Goal: Task Accomplishment & Management: Manage account settings

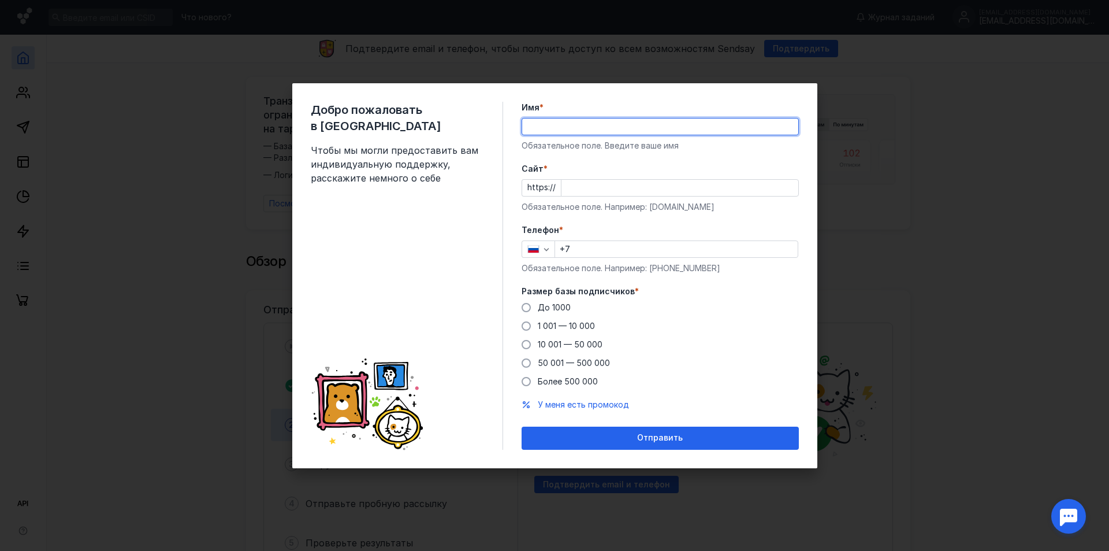
click at [626, 126] on input "Имя *" at bounding box center [660, 126] width 276 height 16
type input "[PERSON_NAME]"
click at [578, 182] on input "Cайт *" at bounding box center [680, 188] width 237 height 16
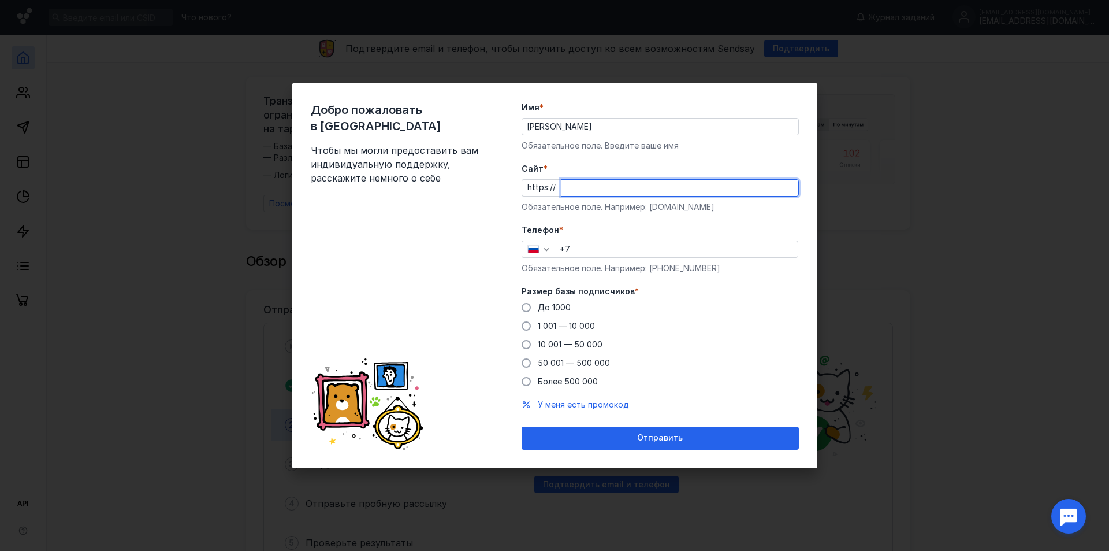
click at [584, 188] on input "Cайт *" at bounding box center [680, 188] width 237 height 16
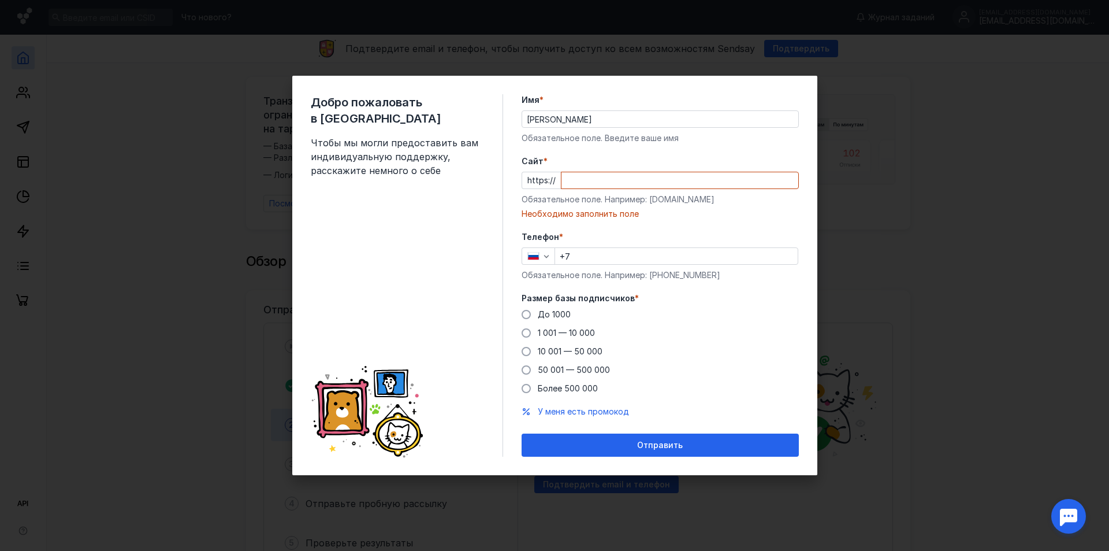
click at [534, 192] on div "Cайт * https:// Обязательное поле. Например: [DOMAIN_NAME] Необходимо заполнить…" at bounding box center [660, 187] width 277 height 64
click at [573, 185] on input "Cайт *" at bounding box center [680, 180] width 237 height 16
drag, startPoint x: 578, startPoint y: 179, endPoint x: 556, endPoint y: 173, distance: 22.7
click at [556, 173] on div "https:// kk" at bounding box center [660, 180] width 277 height 17
paste input "[DOMAIN_NAME][URL]"
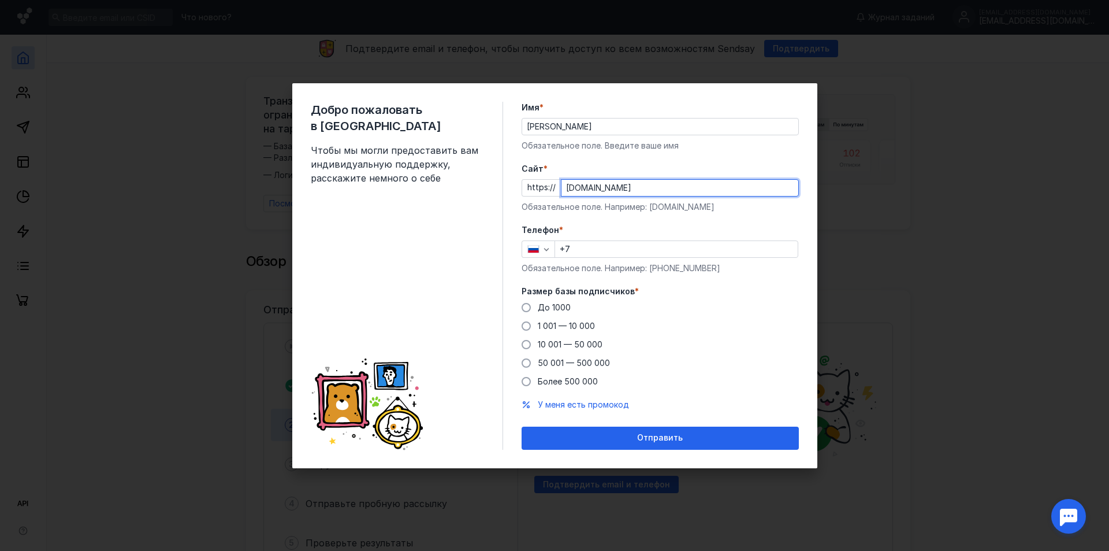
type input "[DOMAIN_NAME]"
click at [596, 246] on input "+7" at bounding box center [676, 249] width 243 height 16
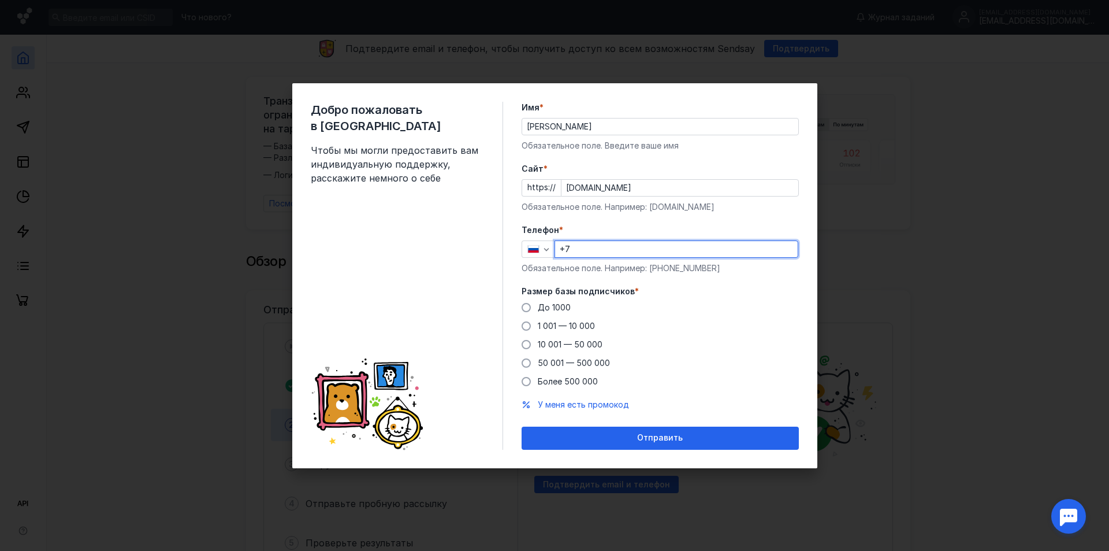
type input "[PHONE_NUMBER]"
click at [564, 308] on span "До 1000" at bounding box center [554, 307] width 33 height 10
click at [0, 0] on input "До 1000" at bounding box center [0, 0] width 0 height 0
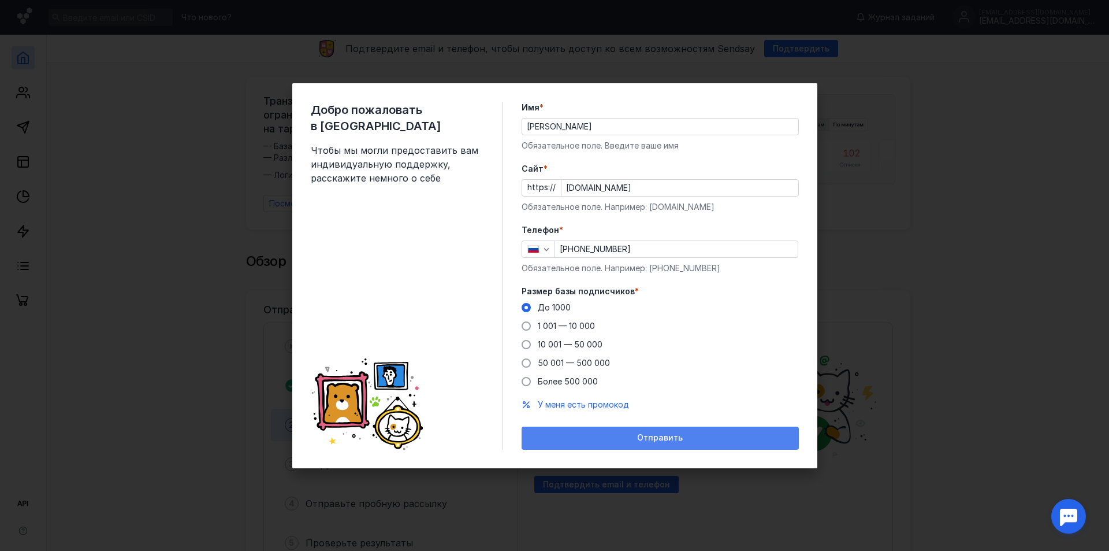
click at [668, 440] on span "Отправить" at bounding box center [660, 438] width 46 height 10
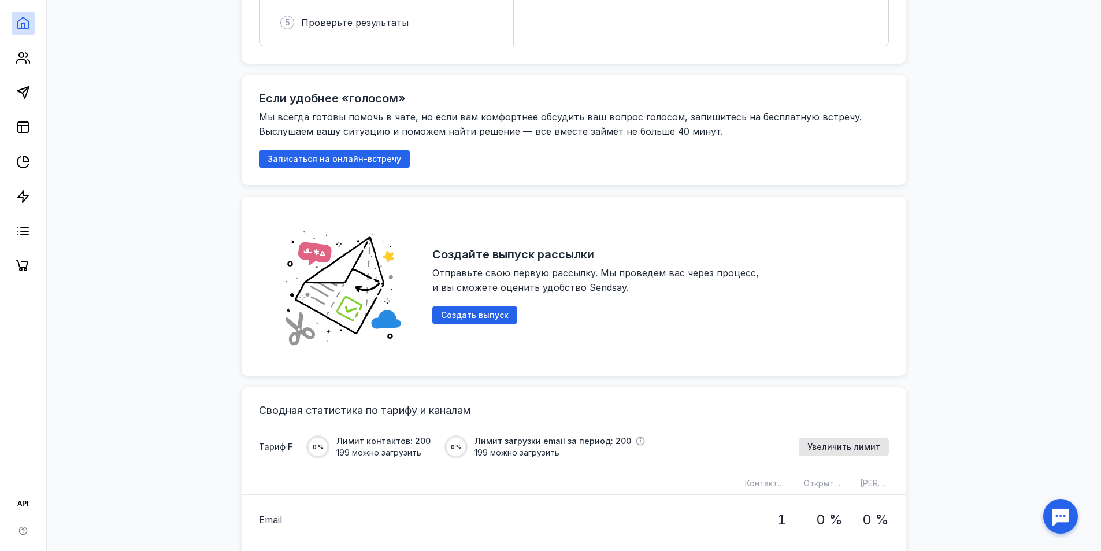
scroll to position [231, 0]
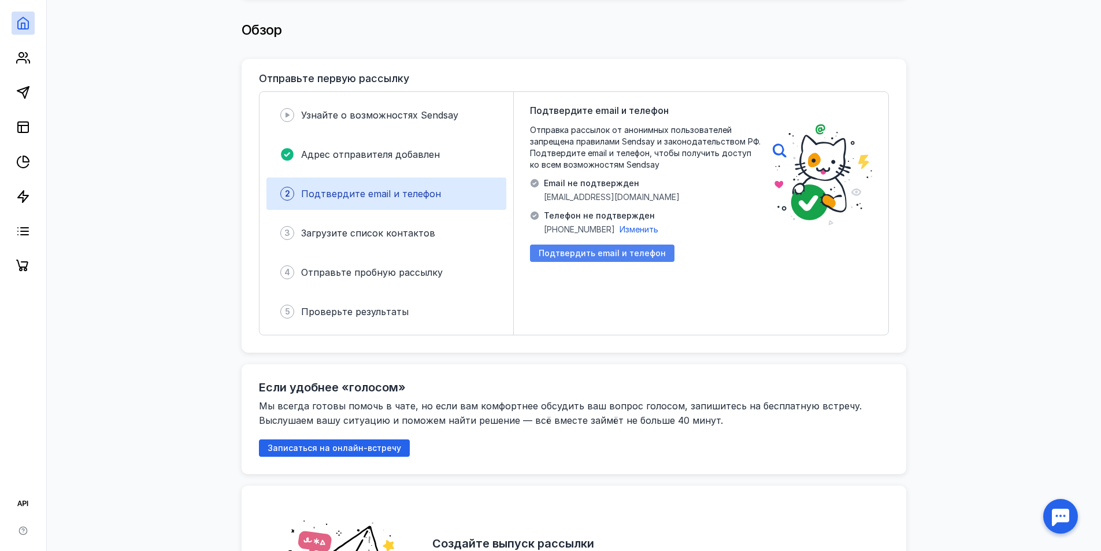
click at [599, 248] on span "Подтвердить email и телефон" at bounding box center [601, 253] width 127 height 10
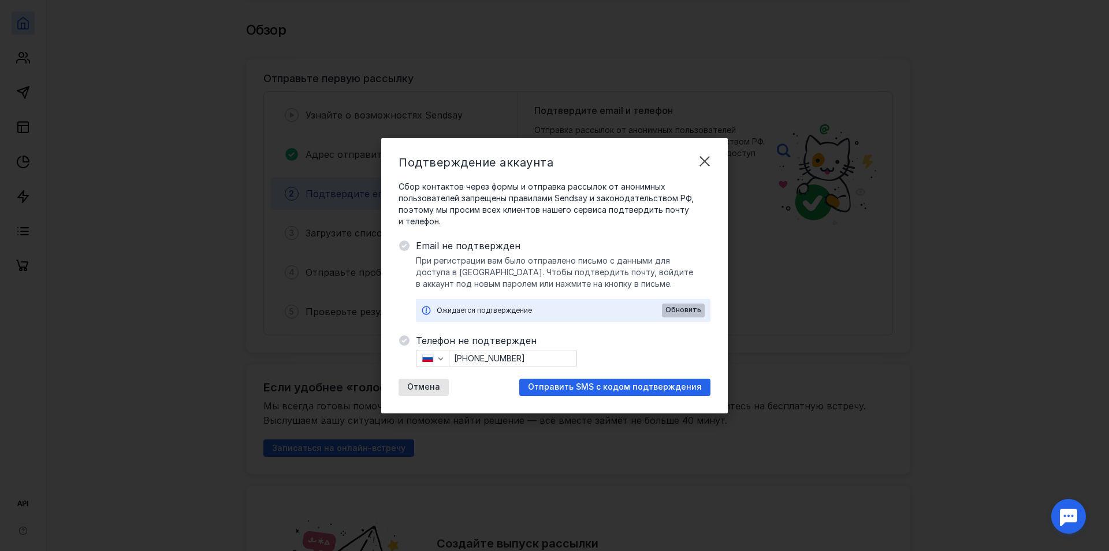
click at [671, 304] on div "Обновить" at bounding box center [683, 310] width 43 height 14
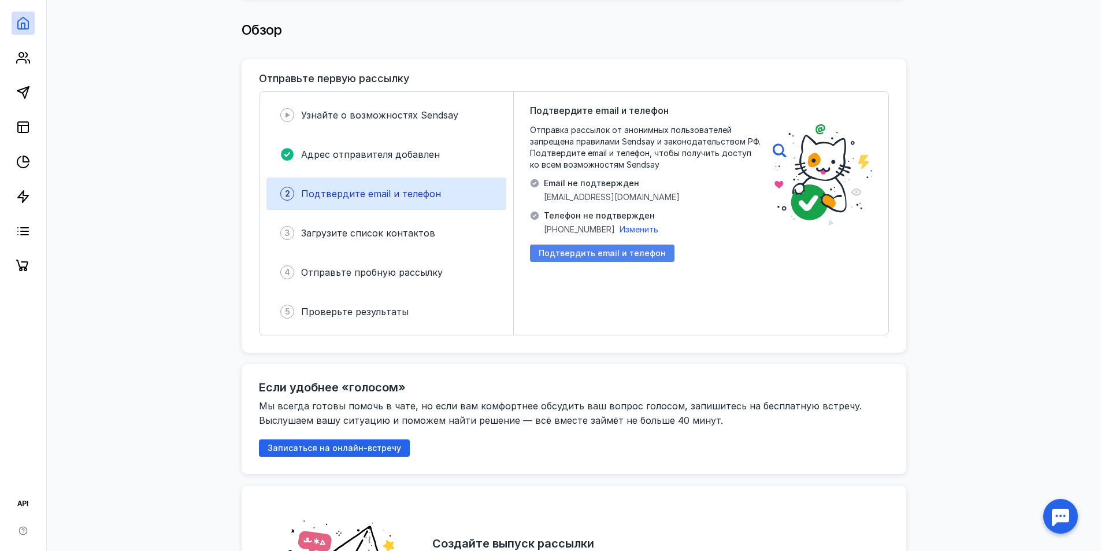
click at [583, 248] on span "Подтвердить email и телефон" at bounding box center [601, 253] width 127 height 10
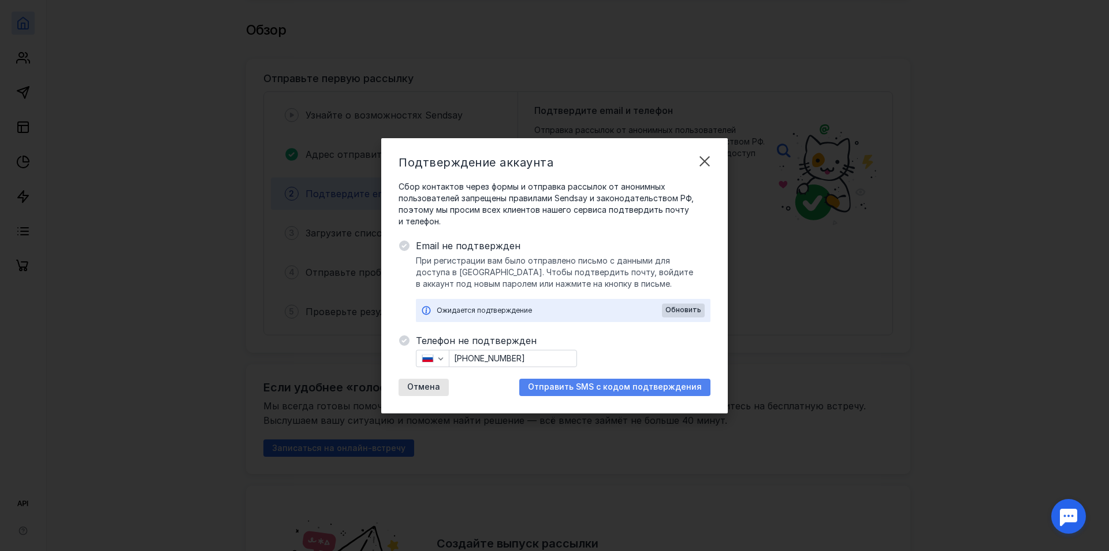
click at [567, 383] on span "Отправить SMS с кодом подтверждения" at bounding box center [615, 387] width 174 height 10
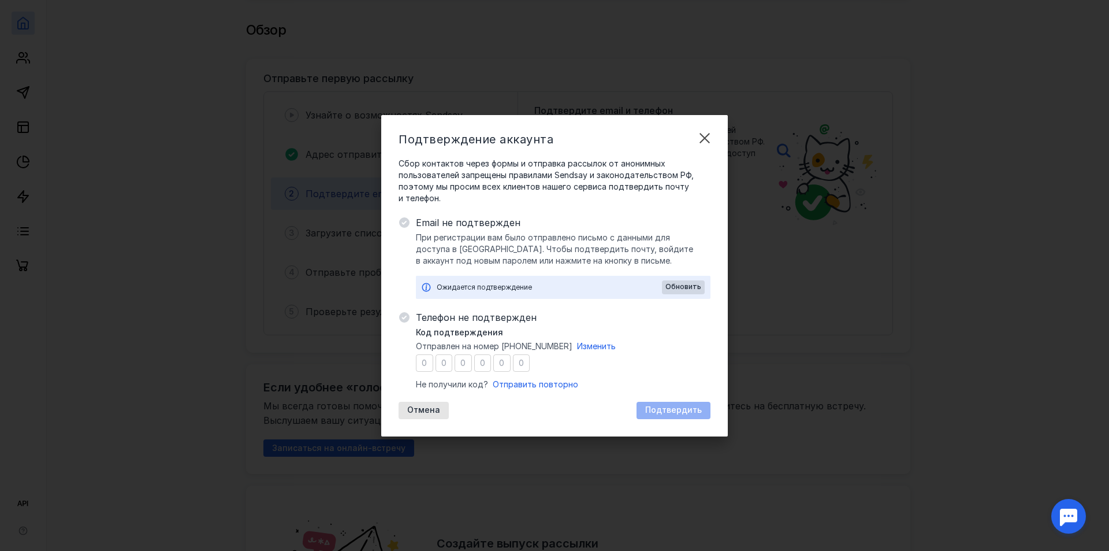
type input "6"
type input "9"
type input "3"
type input "5"
type input "6"
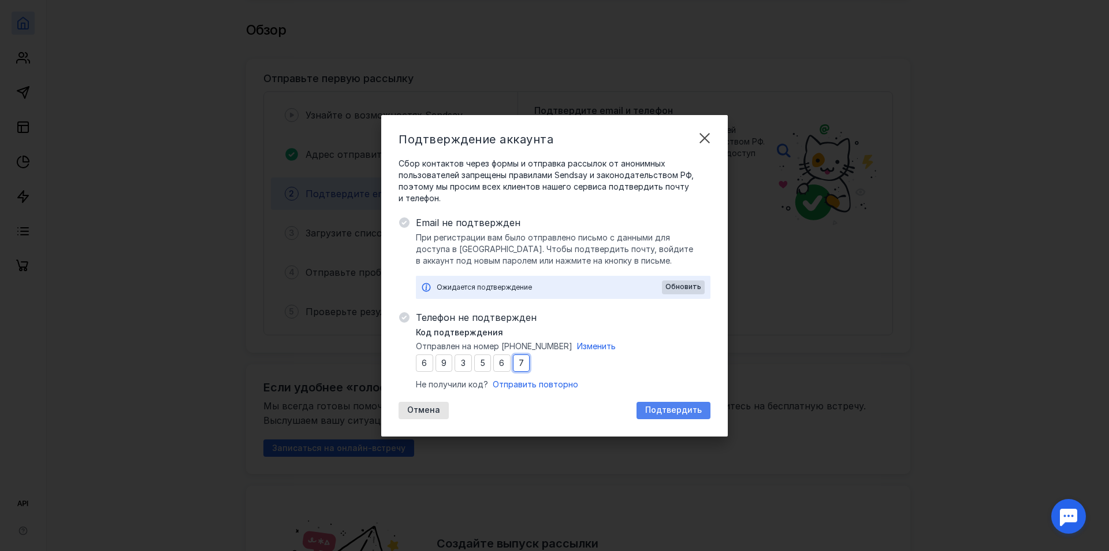
type input "7"
click at [667, 405] on span "Подтвердить" at bounding box center [673, 410] width 57 height 10
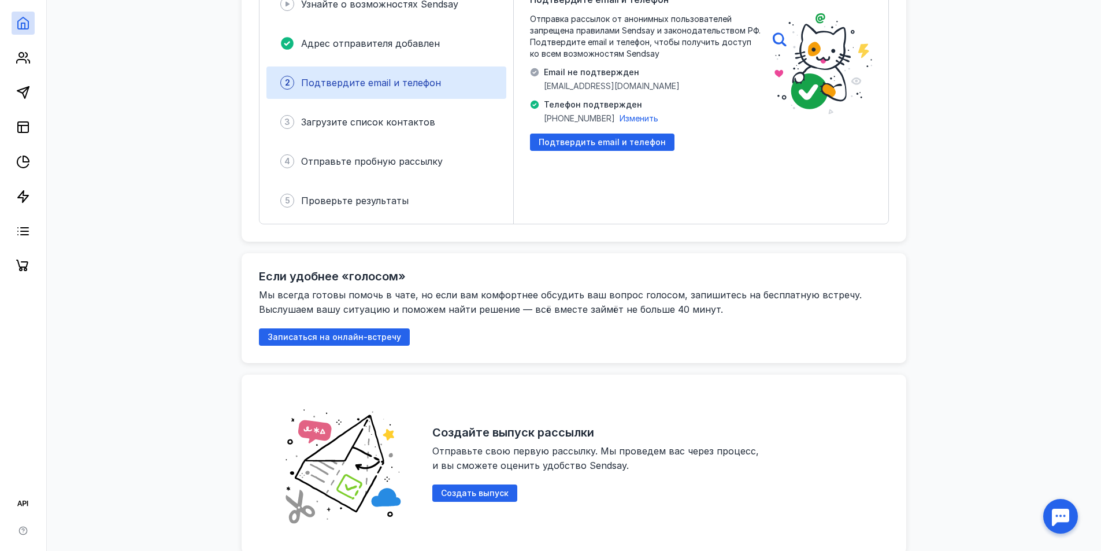
scroll to position [0, 0]
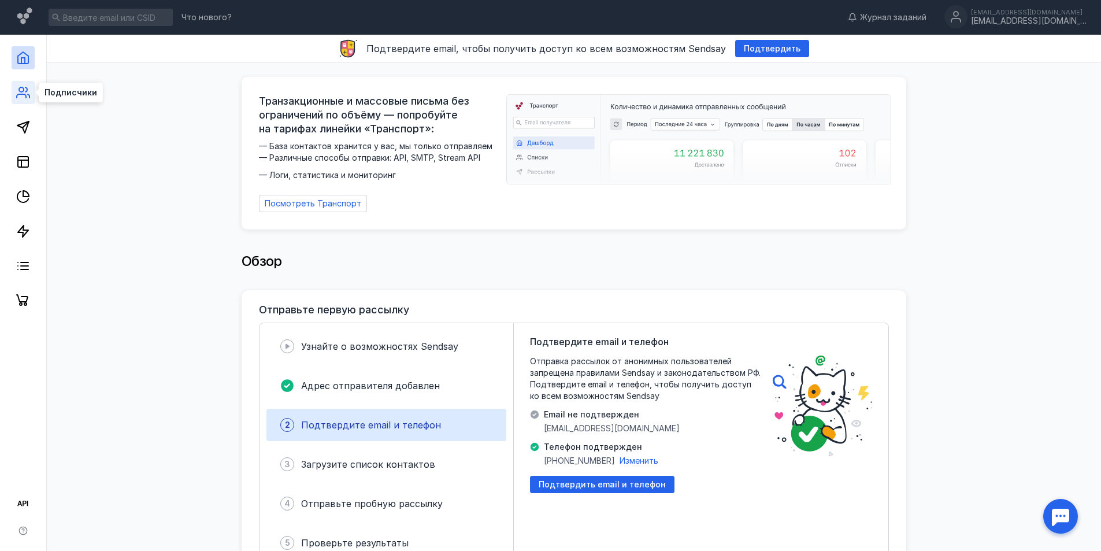
click at [29, 90] on icon at bounding box center [23, 93] width 14 height 14
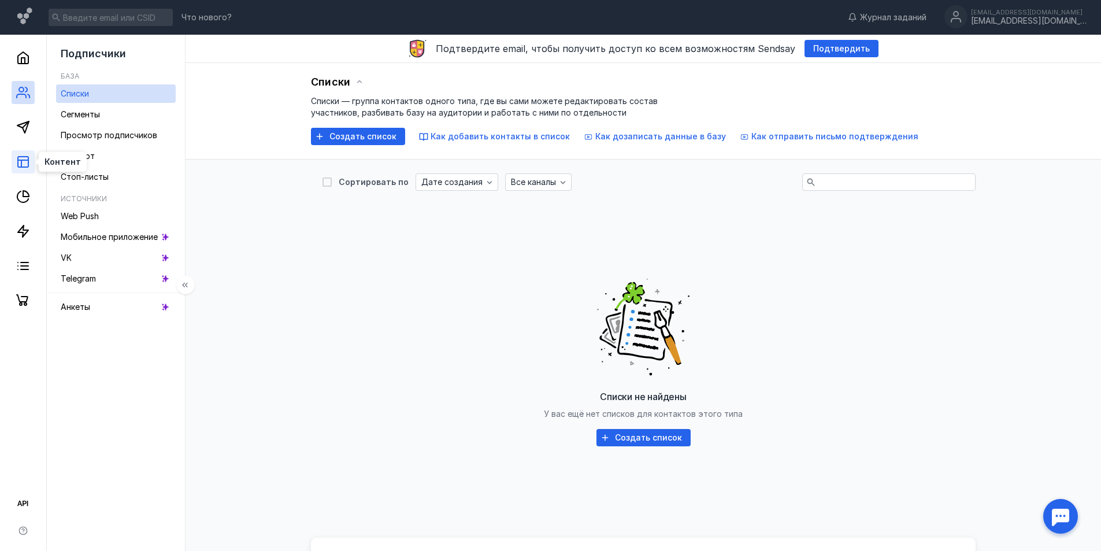
click at [18, 165] on rect at bounding box center [23, 162] width 10 height 10
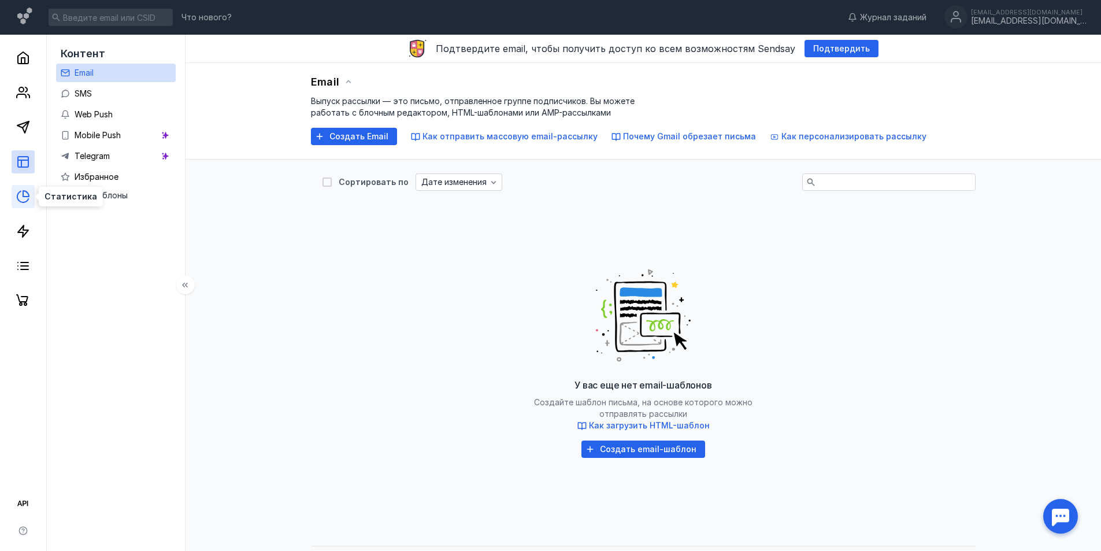
click at [17, 196] on icon at bounding box center [22, 196] width 11 height 11
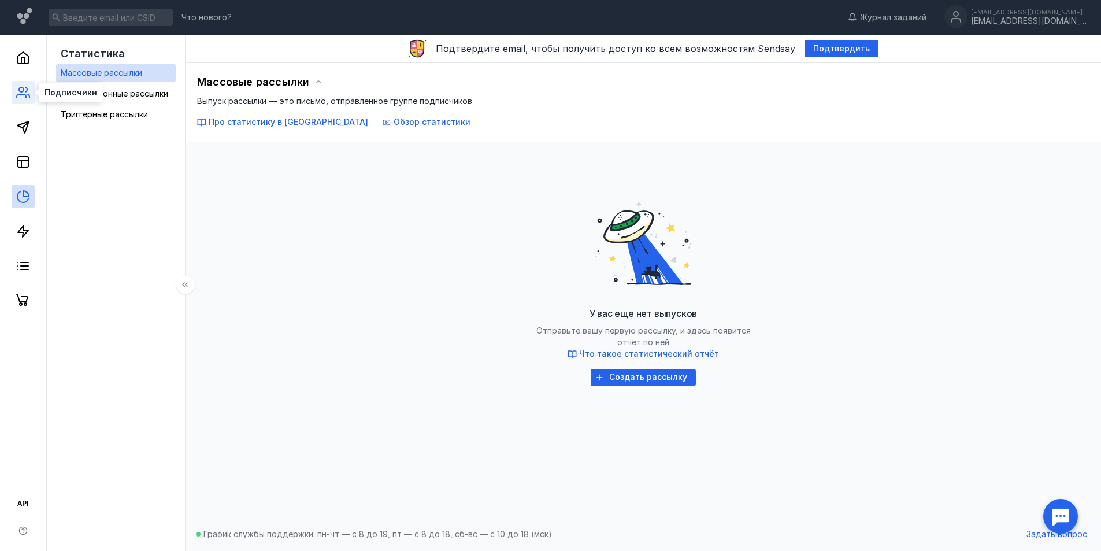
click at [26, 92] on icon at bounding box center [23, 93] width 14 height 14
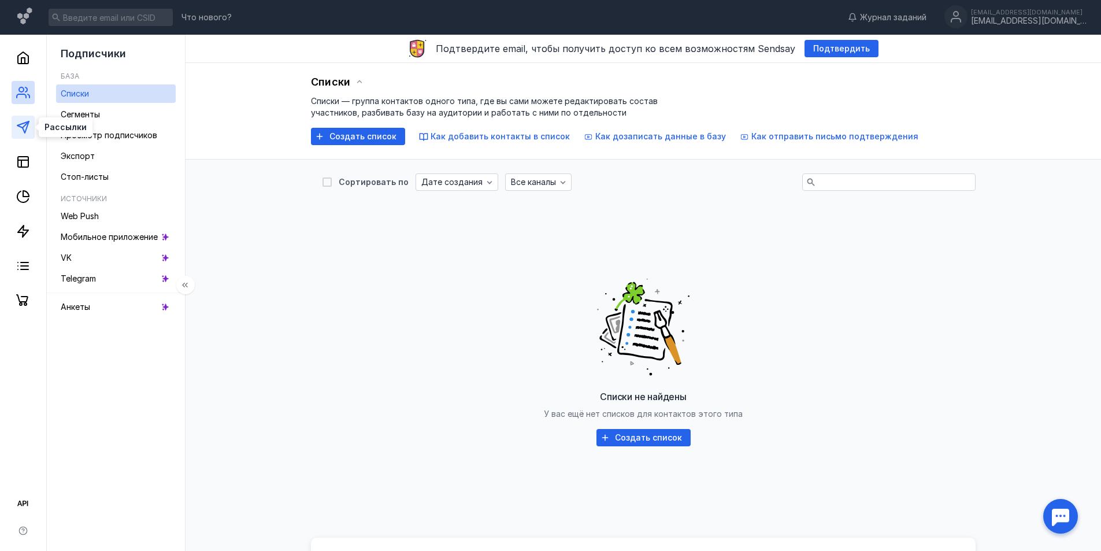
click at [18, 126] on polygon at bounding box center [23, 127] width 12 height 12
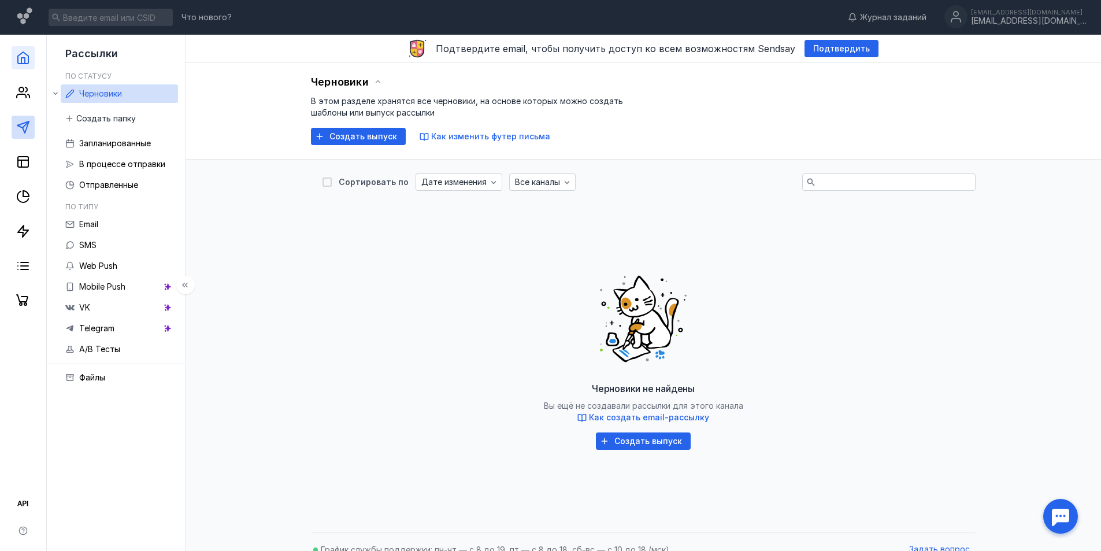
click at [23, 67] on link at bounding box center [23, 57] width 23 height 23
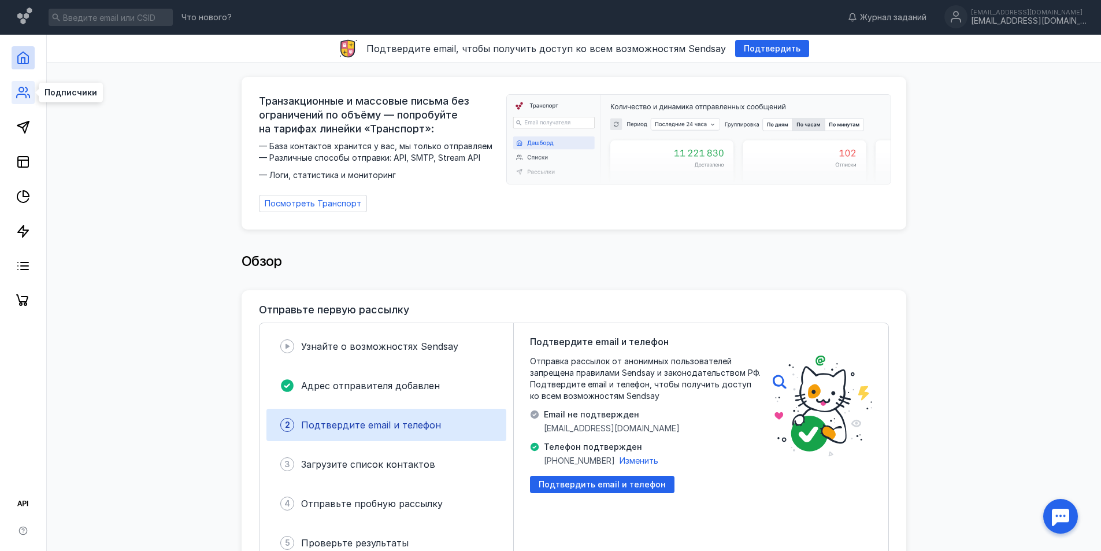
click at [22, 93] on icon at bounding box center [23, 93] width 14 height 14
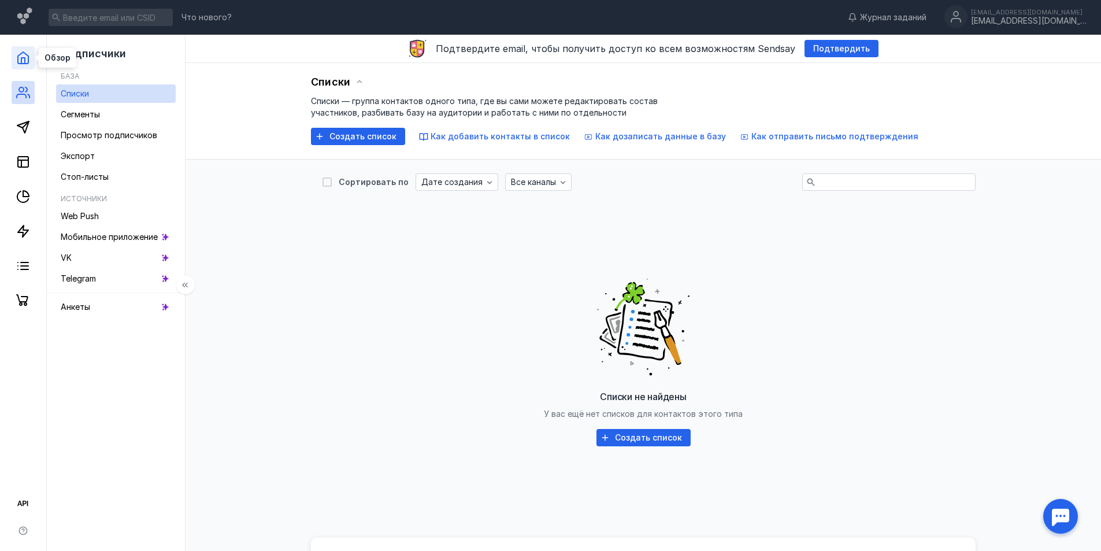
click at [23, 62] on icon at bounding box center [23, 58] width 14 height 14
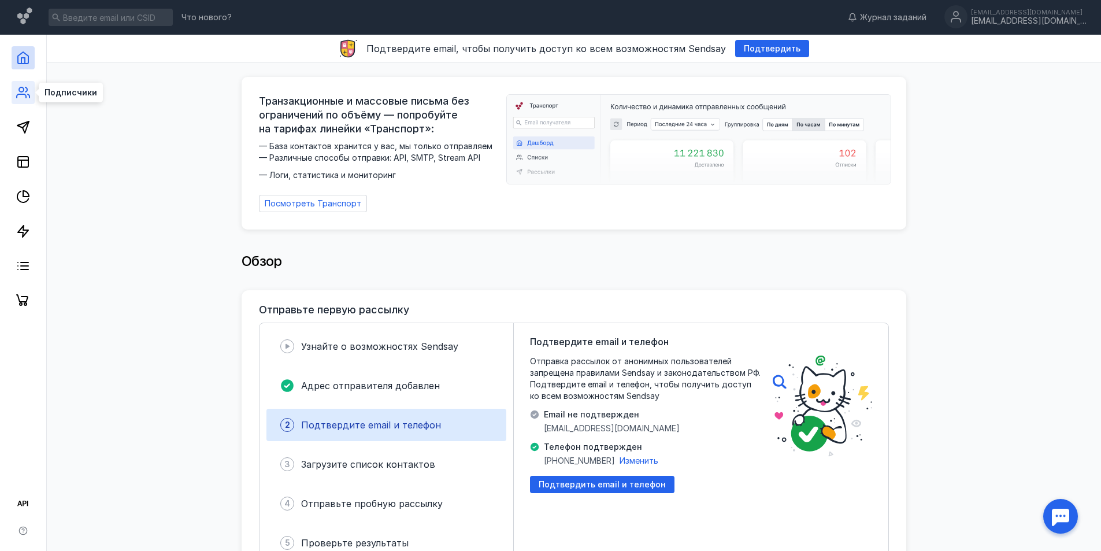
click at [20, 95] on icon at bounding box center [23, 93] width 14 height 14
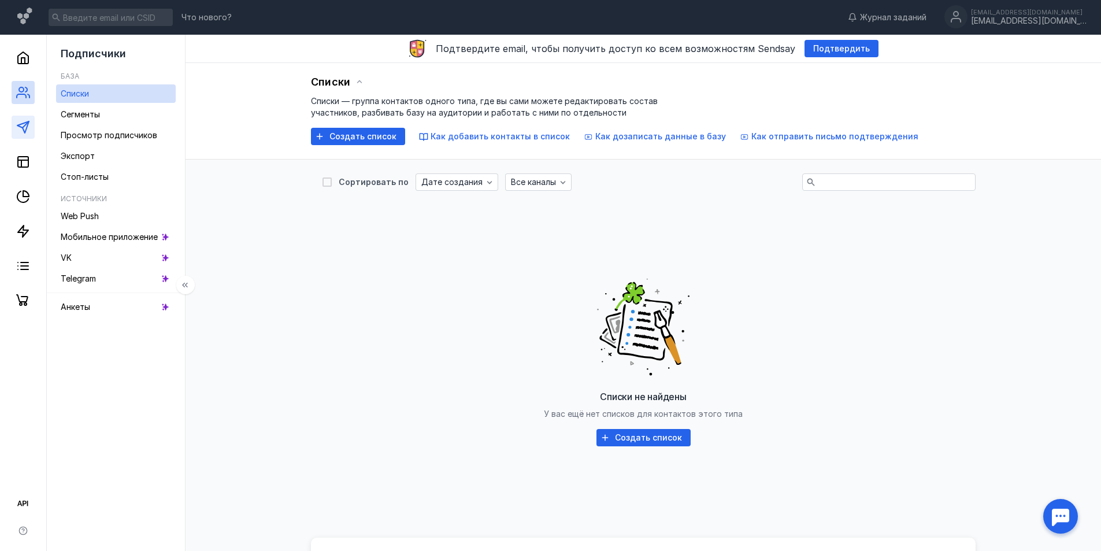
click at [24, 136] on link at bounding box center [23, 127] width 23 height 23
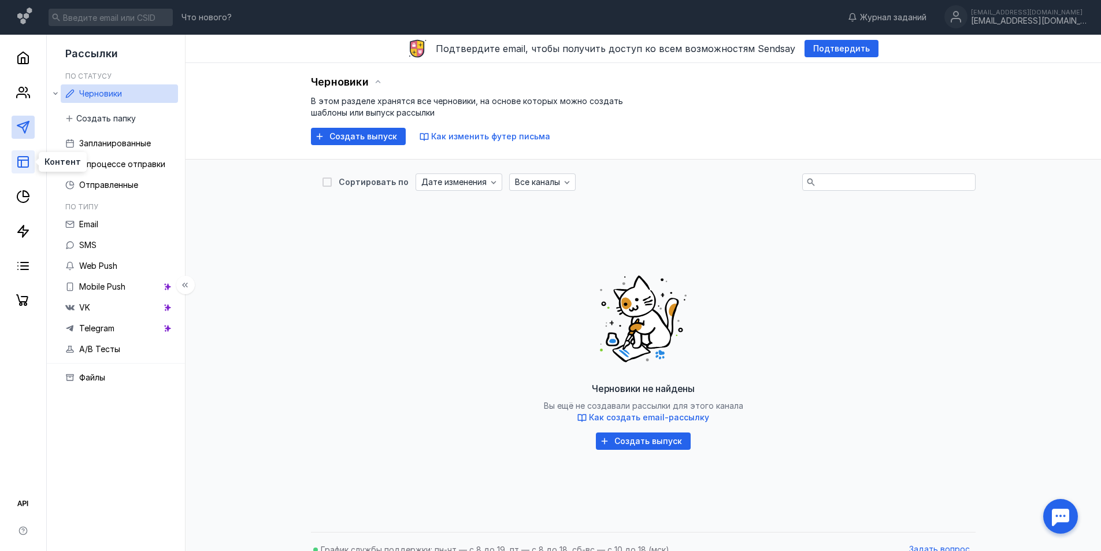
click at [20, 160] on line at bounding box center [23, 160] width 10 height 0
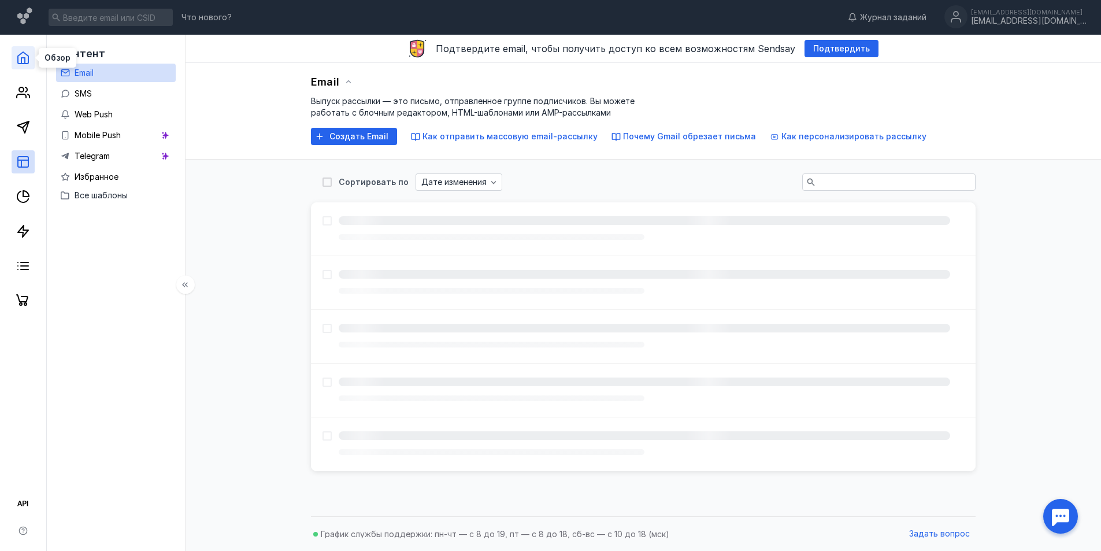
click at [23, 61] on icon at bounding box center [23, 58] width 14 height 14
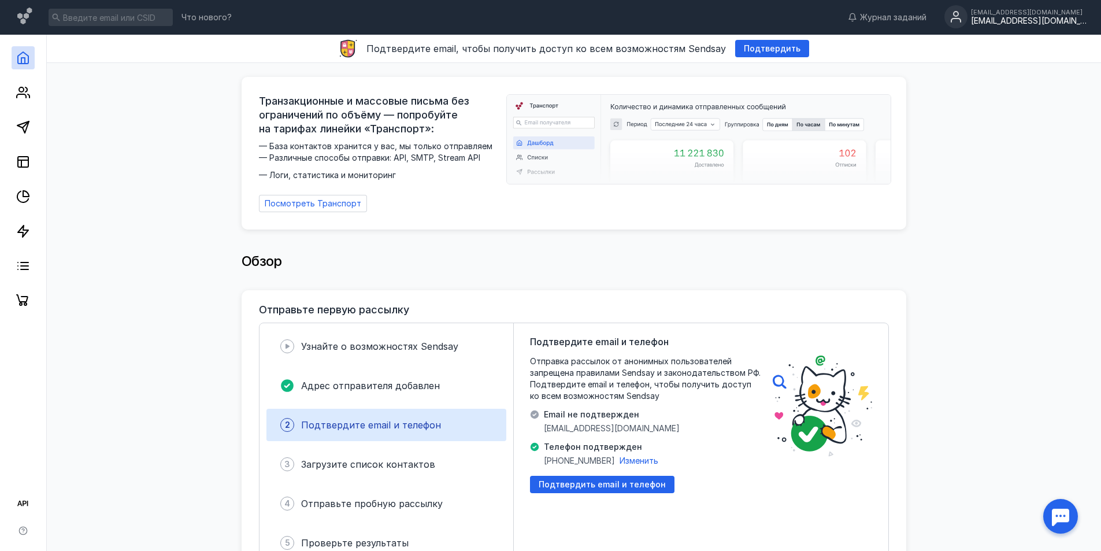
click at [1056, 20] on div "[EMAIL_ADDRESS][DOMAIN_NAME]" at bounding box center [1029, 21] width 116 height 10
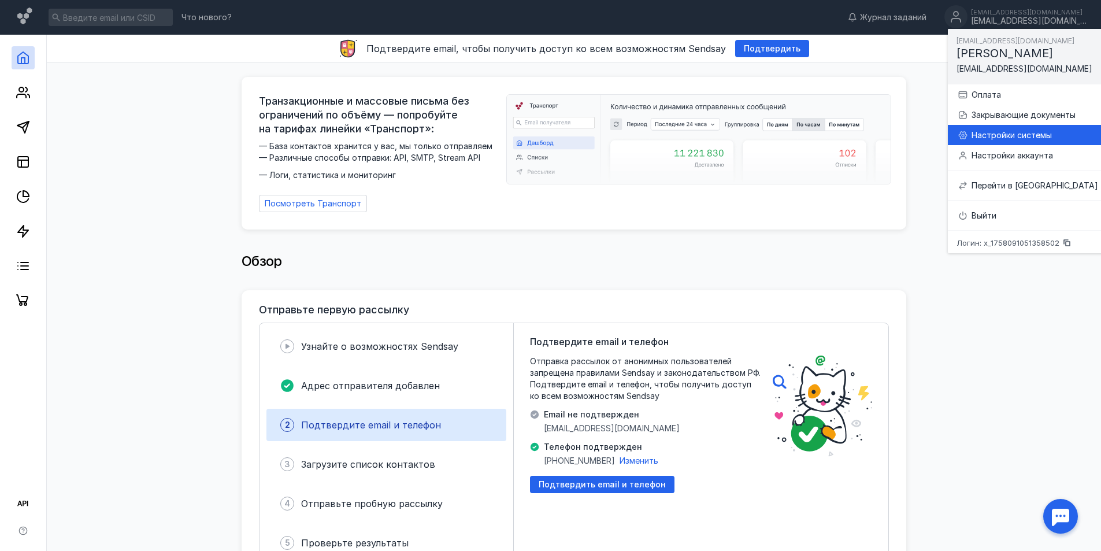
click at [993, 135] on div "Настройки системы" at bounding box center [1034, 135] width 127 height 12
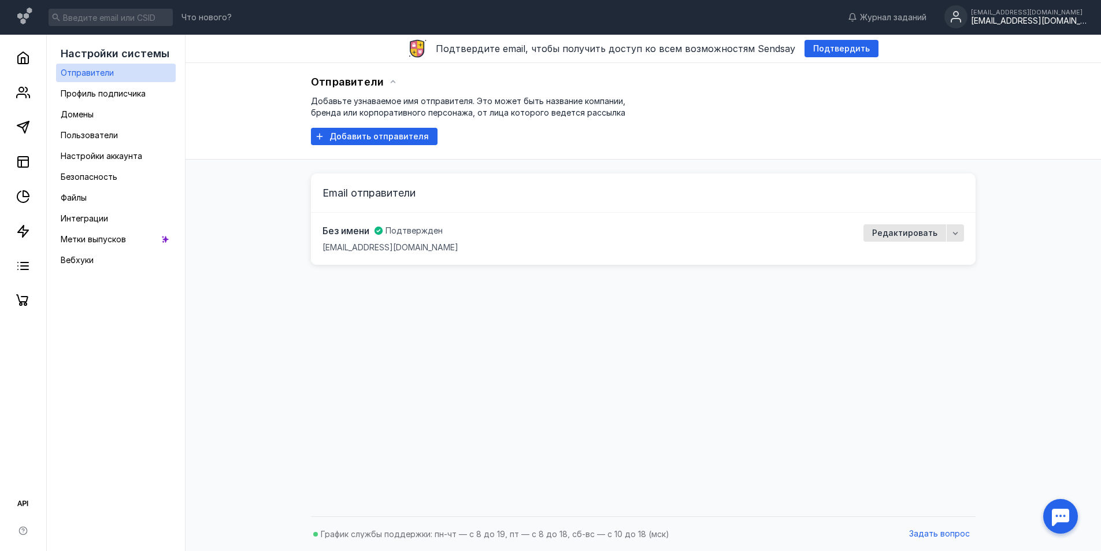
click at [336, 235] on span "Без имени" at bounding box center [345, 230] width 47 height 13
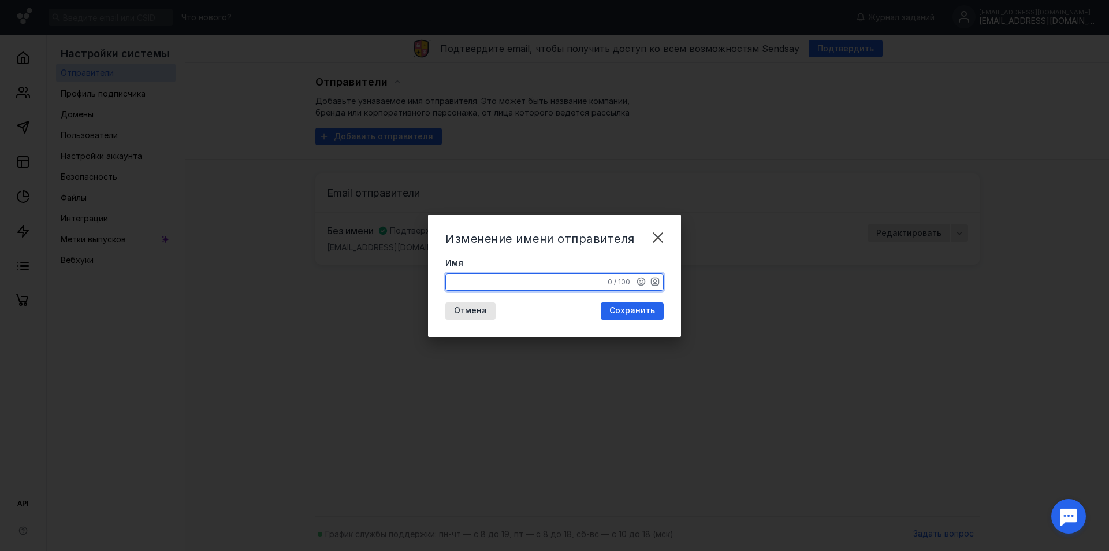
click at [463, 276] on textarea "Имя" at bounding box center [554, 282] width 217 height 16
type textarea "АО ККПД"
drag, startPoint x: 632, startPoint y: 315, endPoint x: 645, endPoint y: 291, distance: 27.4
click at [521, 281] on div "Изменение имени отправителя Имя АО ККПД 7 / 100 Отмена Сохранить" at bounding box center [554, 275] width 253 height 122
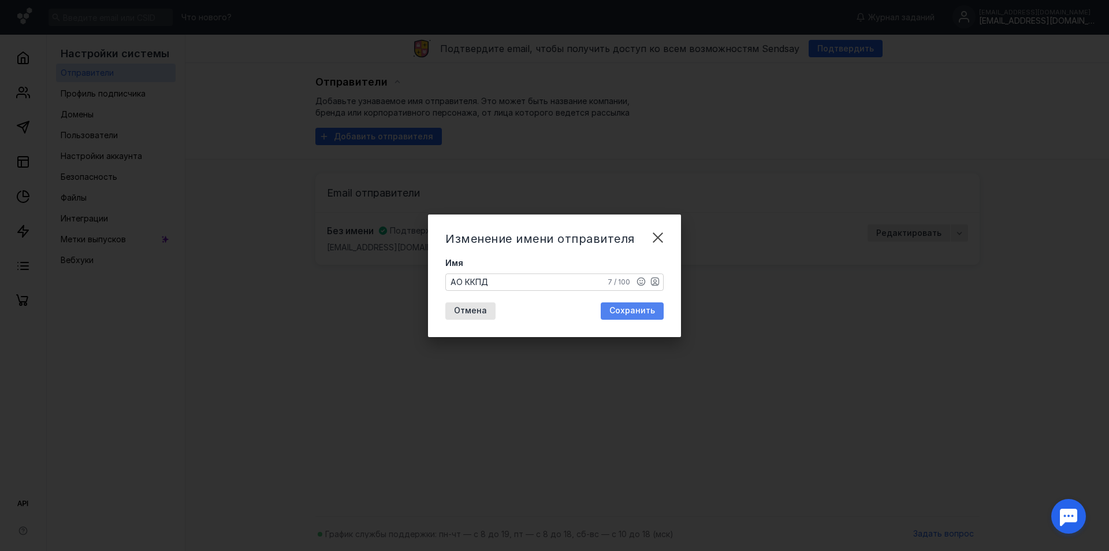
click at [637, 312] on span "Сохранить" at bounding box center [633, 311] width 46 height 10
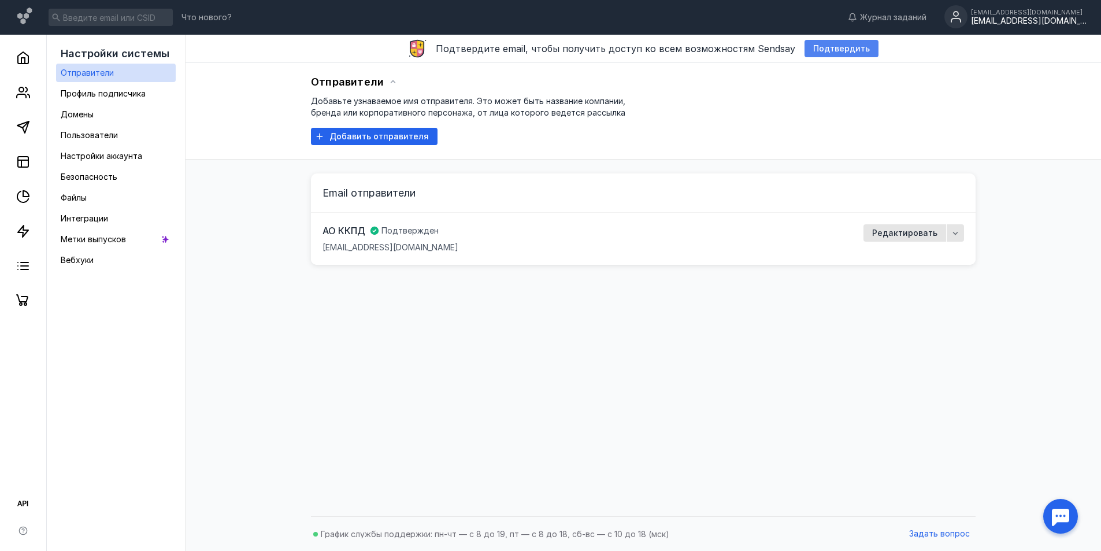
click at [820, 50] on span "Подтвердить" at bounding box center [841, 49] width 57 height 10
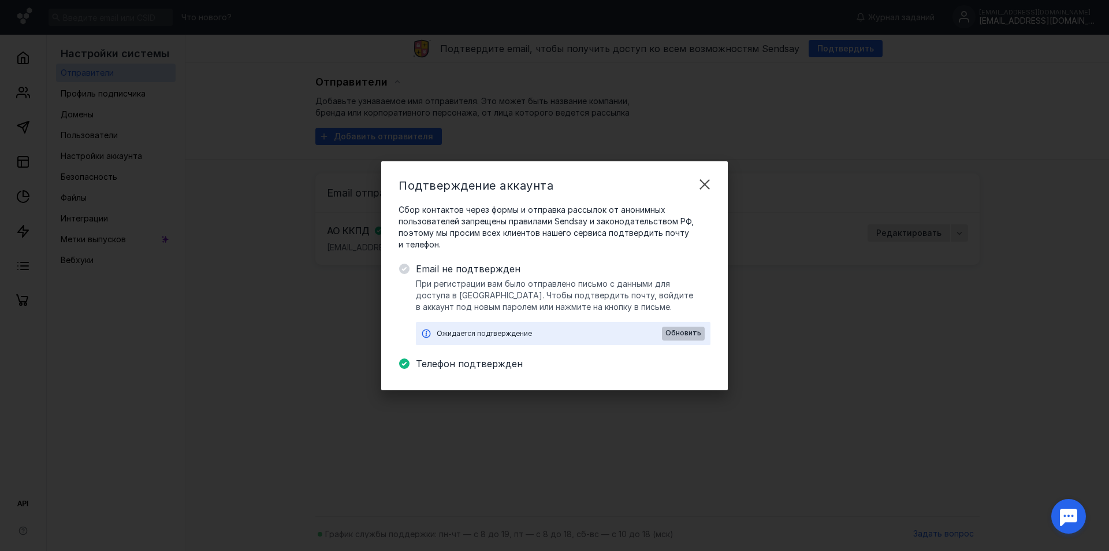
click at [675, 330] on span "Обновить" at bounding box center [684, 333] width 36 height 8
click at [681, 331] on span "Обновить" at bounding box center [684, 333] width 36 height 8
